Goal: Task Accomplishment & Management: Manage account settings

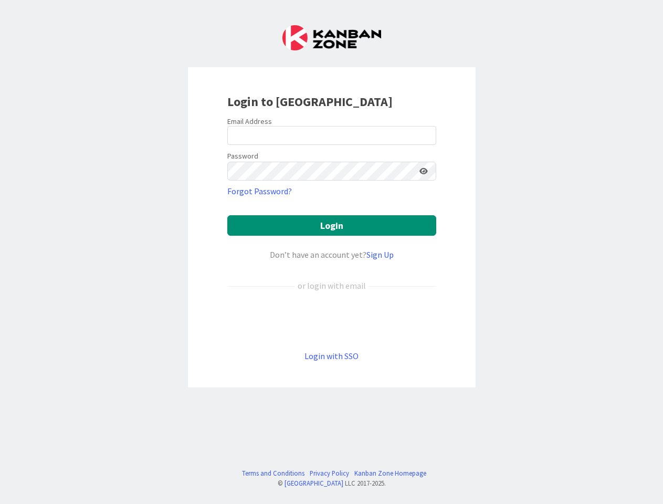
click at [331, 252] on div "Don’t have an account yet? Sign Up" at bounding box center [331, 254] width 209 height 13
click at [424, 171] on icon at bounding box center [423, 170] width 8 height 7
click at [332, 225] on button "Login" at bounding box center [331, 225] width 209 height 20
